Goal: Transaction & Acquisition: Purchase product/service

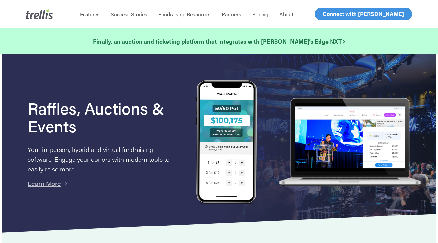
click at [325, 14] on span "Log In" at bounding box center [330, 14] width 16 height 8
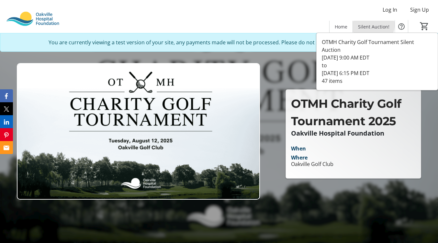
click at [359, 23] on span at bounding box center [373, 27] width 42 height 16
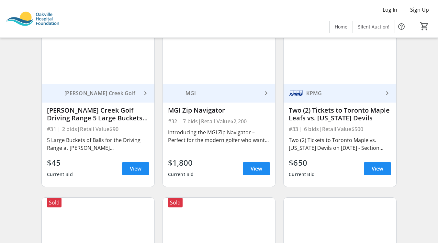
scroll to position [1828, 0]
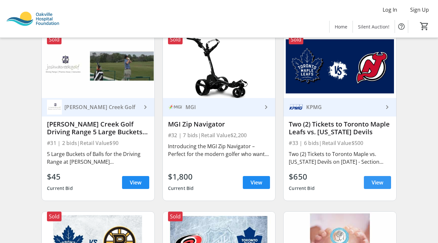
click at [371, 184] on span at bounding box center [376, 183] width 27 height 16
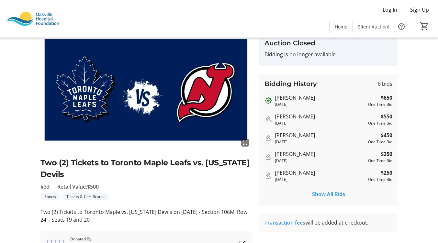
scroll to position [68, 0]
